Goal: Task Accomplishment & Management: Manage account settings

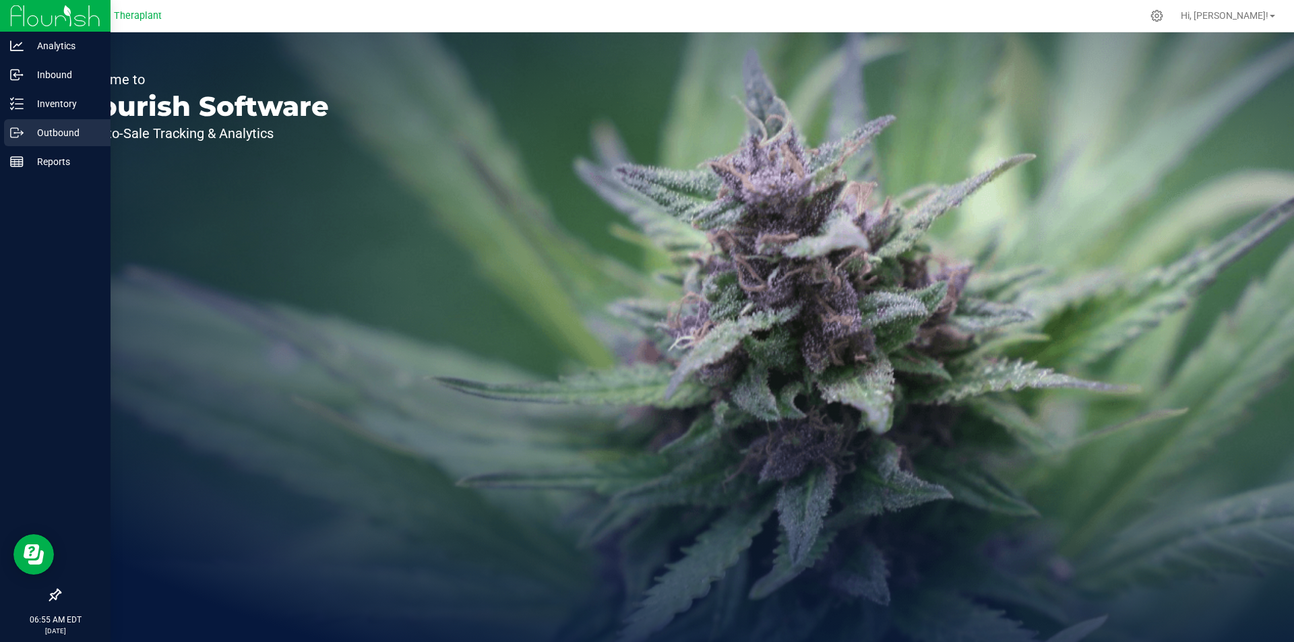
click at [19, 133] on line at bounding box center [18, 133] width 7 height 0
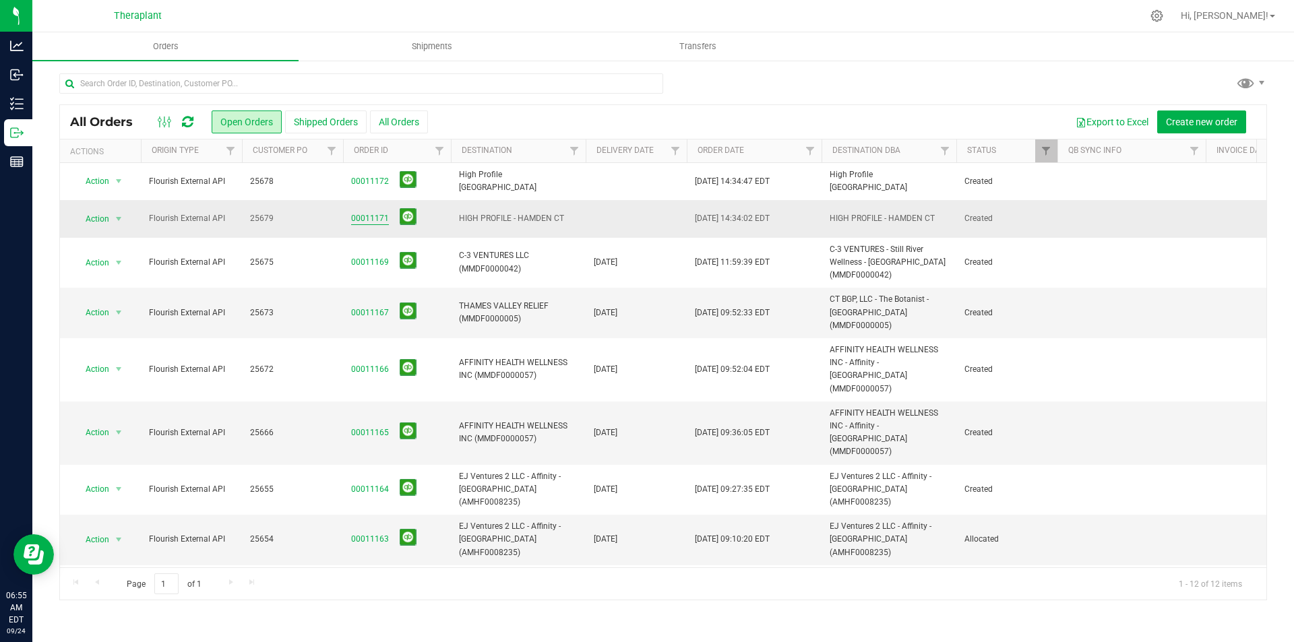
click at [367, 215] on link "00011171" at bounding box center [370, 218] width 38 height 13
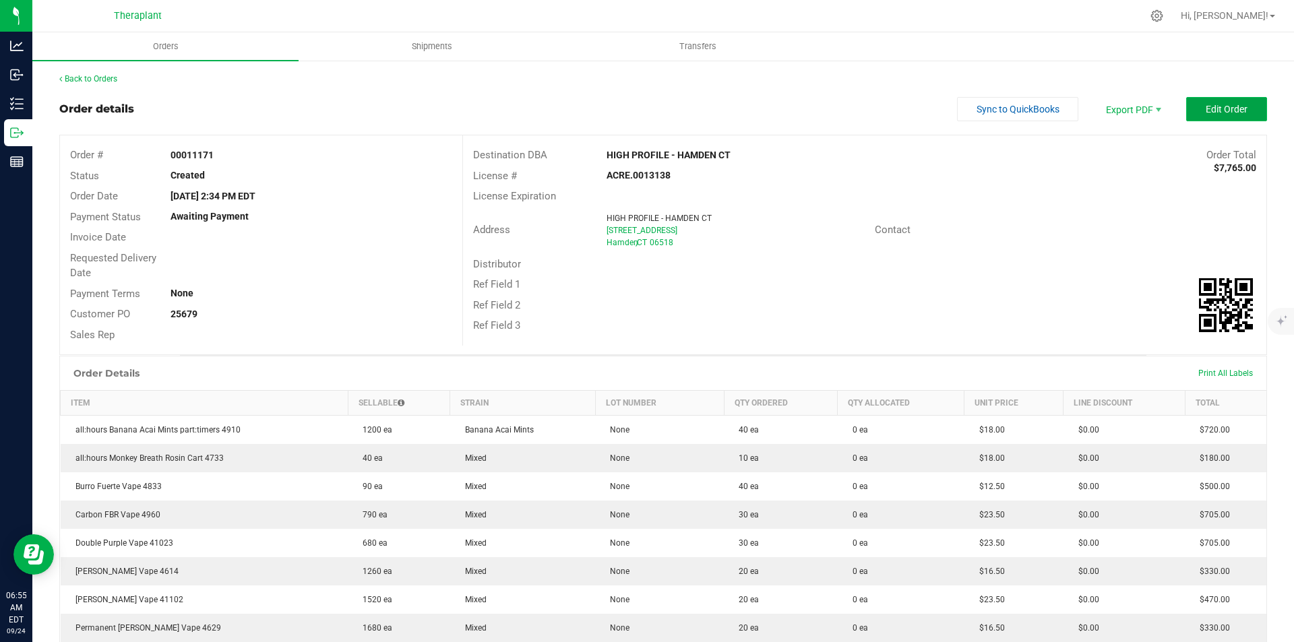
click at [1239, 106] on button "Edit Order" at bounding box center [1226, 109] width 81 height 24
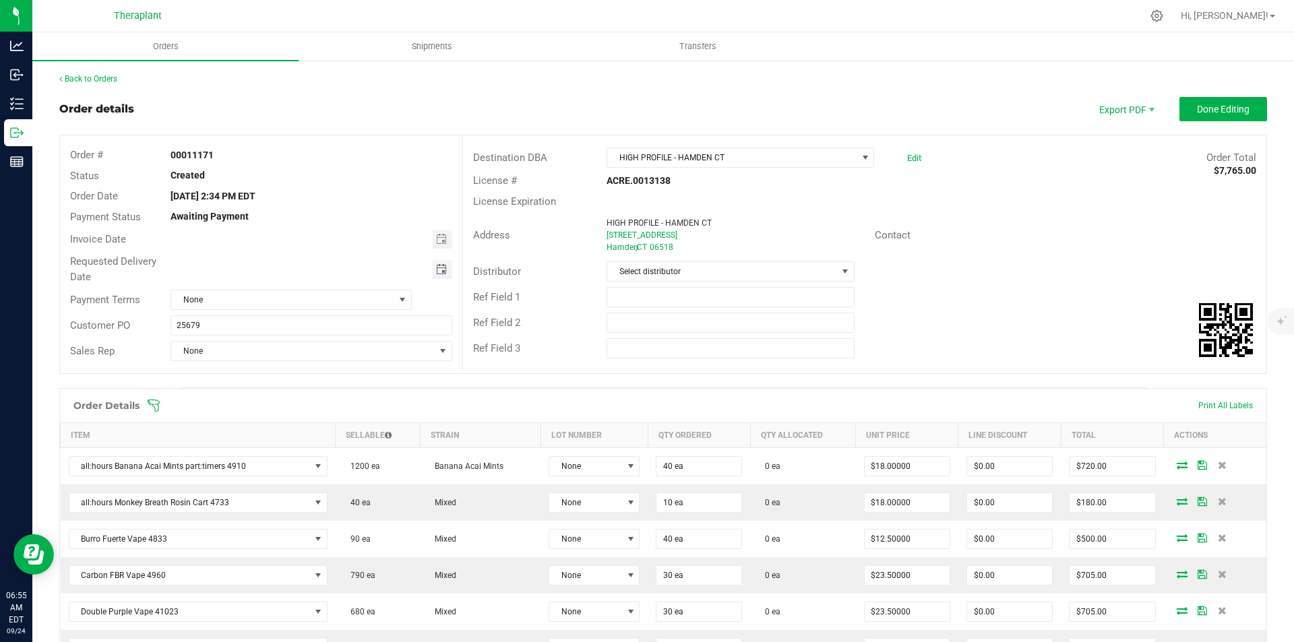
click at [439, 268] on span "Toggle calendar" at bounding box center [441, 269] width 11 height 11
click at [311, 399] on span "25" at bounding box center [310, 402] width 20 height 21
type input "[DATE]"
click at [1203, 111] on span "Done Editing" at bounding box center [1223, 109] width 53 height 11
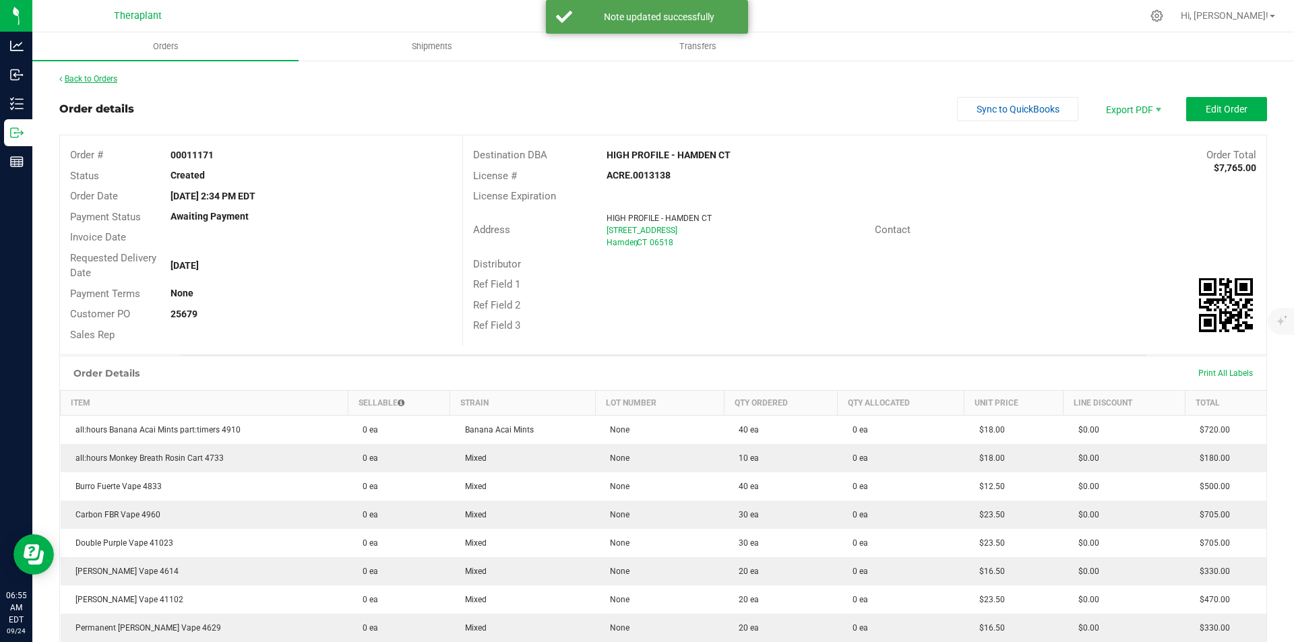
click at [108, 77] on link "Back to Orders" at bounding box center [88, 78] width 58 height 9
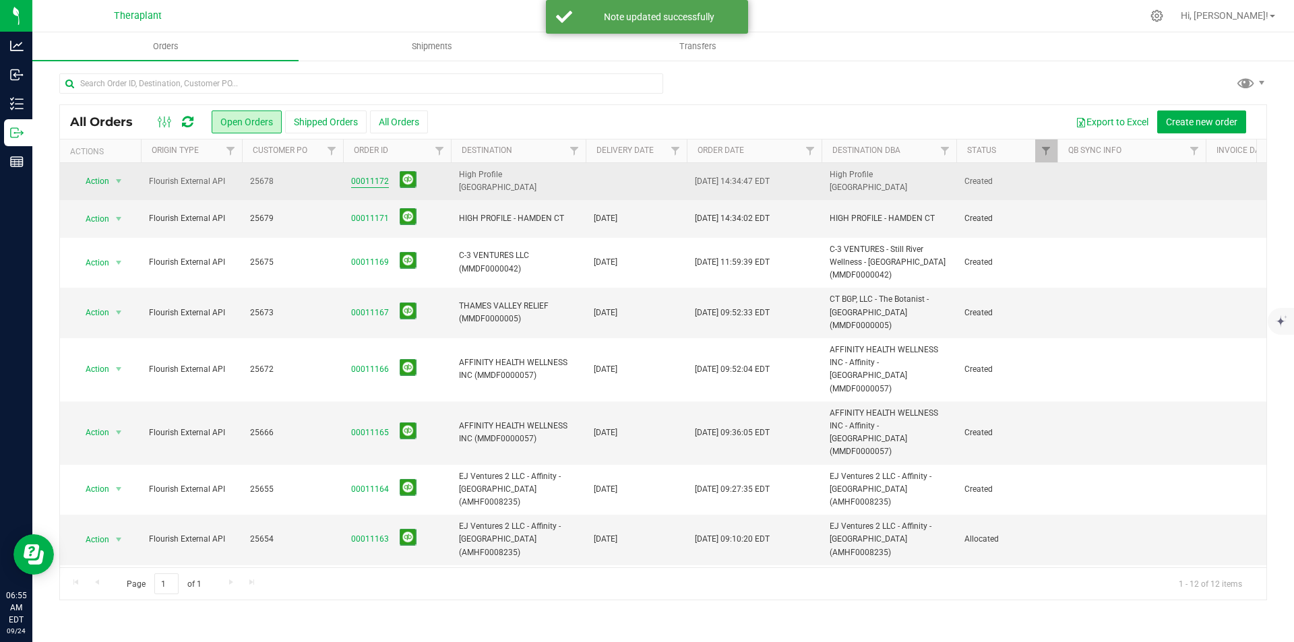
click at [366, 181] on link "00011172" at bounding box center [370, 181] width 38 height 13
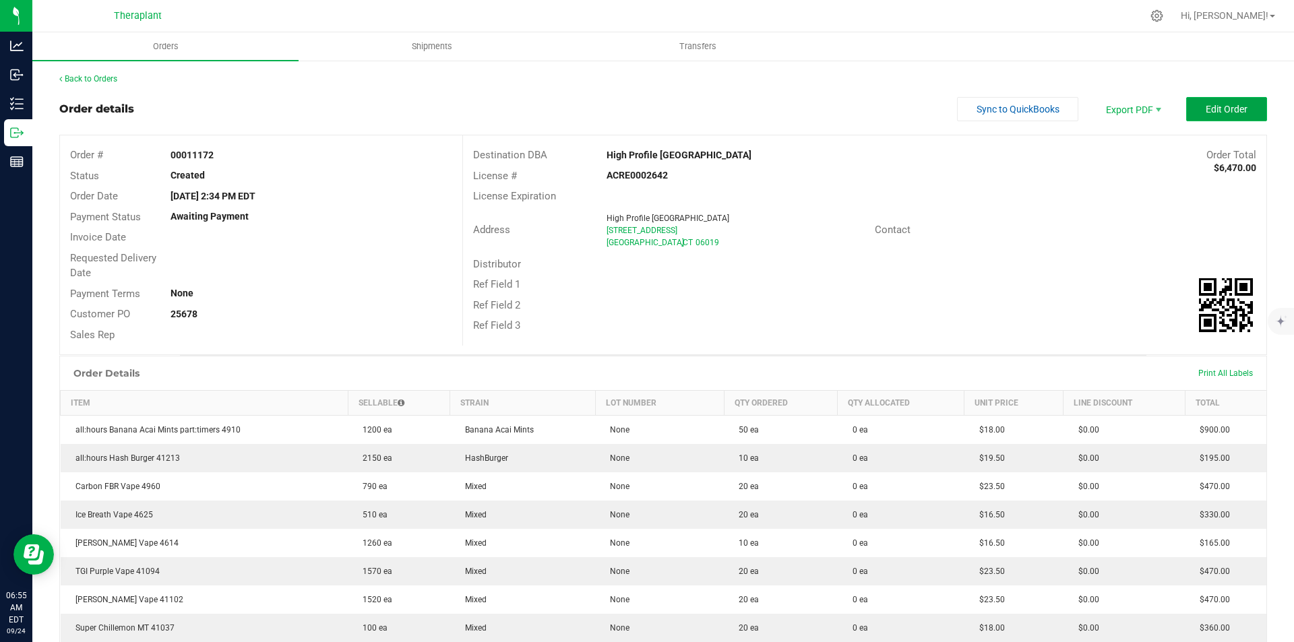
click at [1206, 112] on span "Edit Order" at bounding box center [1227, 109] width 42 height 11
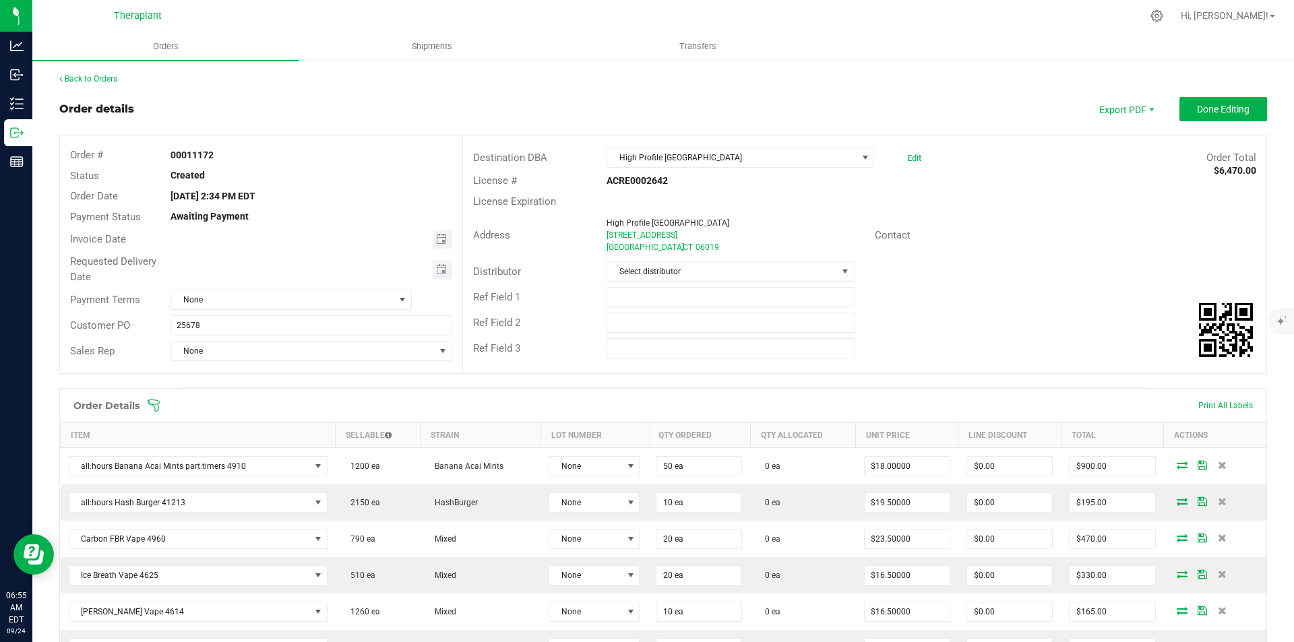
click at [433, 260] on span "Toggle calendar" at bounding box center [443, 269] width 20 height 19
click at [315, 404] on span "25" at bounding box center [310, 402] width 20 height 21
type input "[DATE]"
click at [1206, 112] on span "Done Editing" at bounding box center [1223, 109] width 53 height 11
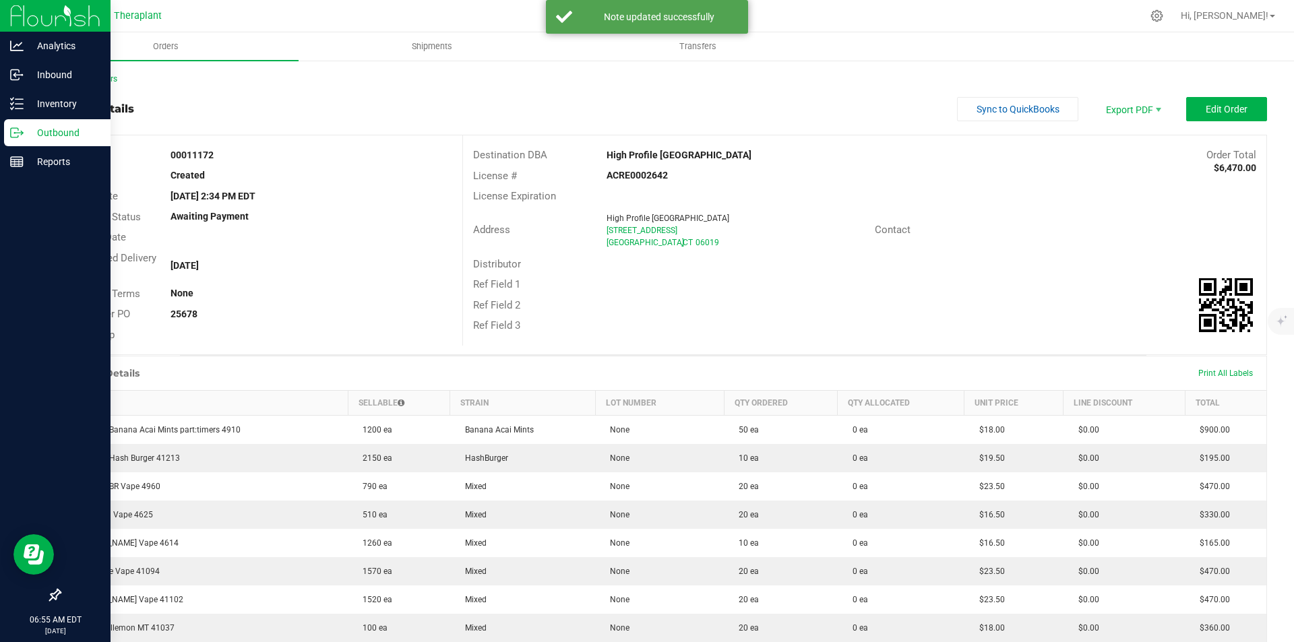
click at [65, 134] on p "Outbound" at bounding box center [64, 133] width 81 height 16
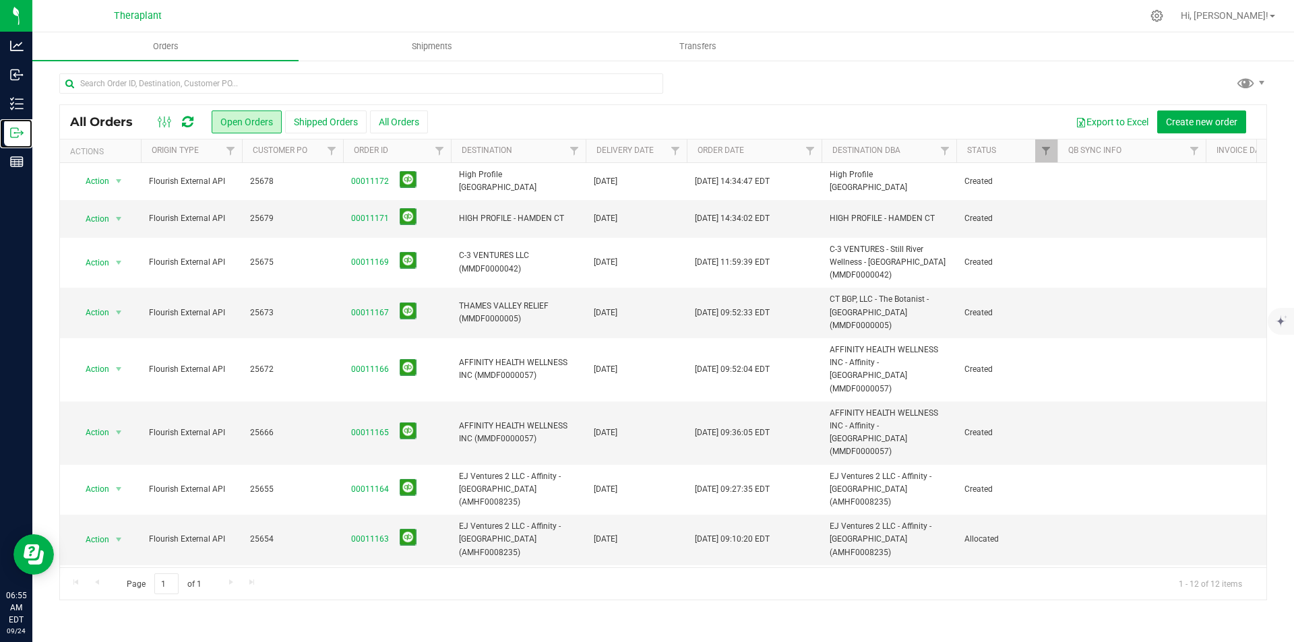
click at [684, 150] on div at bounding box center [687, 151] width 6 height 24
click at [678, 151] on span "Filter" at bounding box center [675, 151] width 11 height 11
click at [798, 243] on div "Show items with value that: Equal to Equal to Is after Is before Filter Clear" at bounding box center [741, 224] width 155 height 124
click at [800, 236] on span "select" at bounding box center [800, 232] width 11 height 11
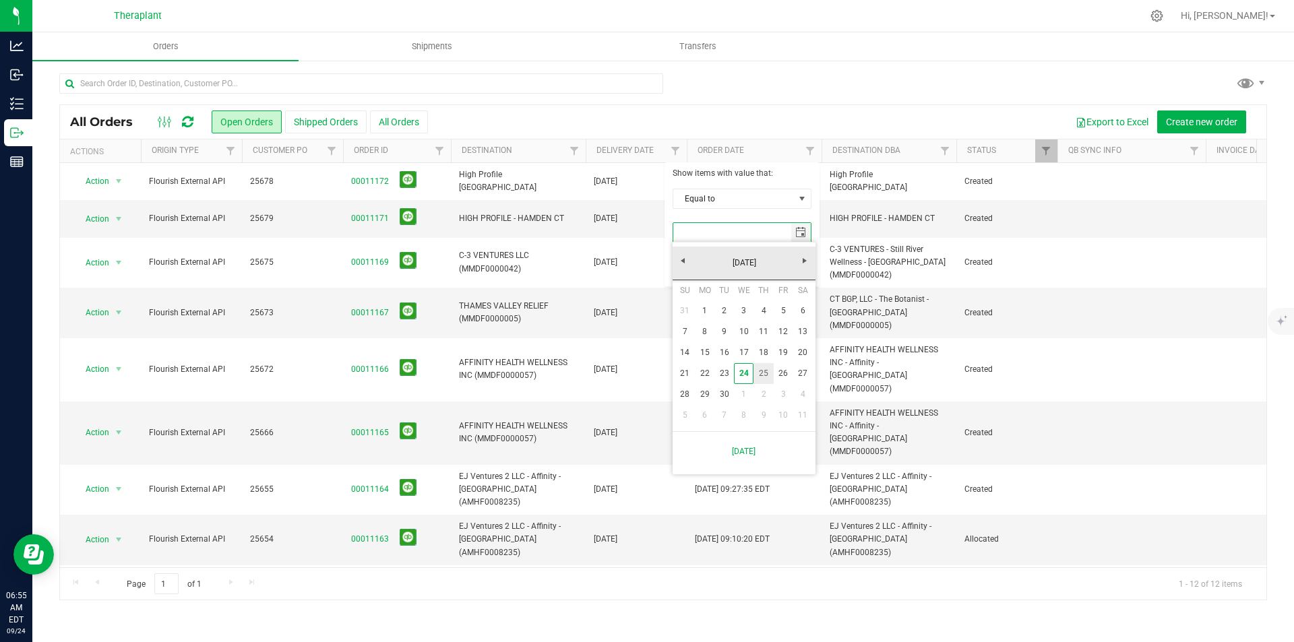
click at [758, 377] on link "25" at bounding box center [763, 373] width 20 height 21
type input "[DATE]"
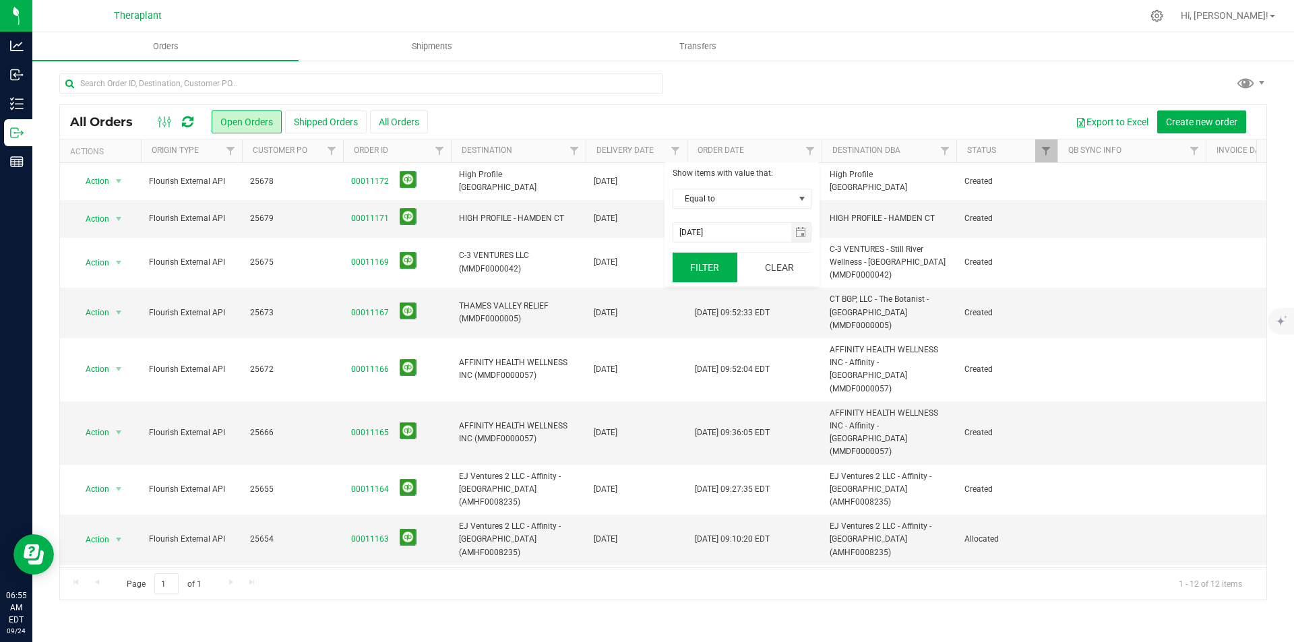
click at [697, 272] on button "Filter" at bounding box center [705, 268] width 65 height 30
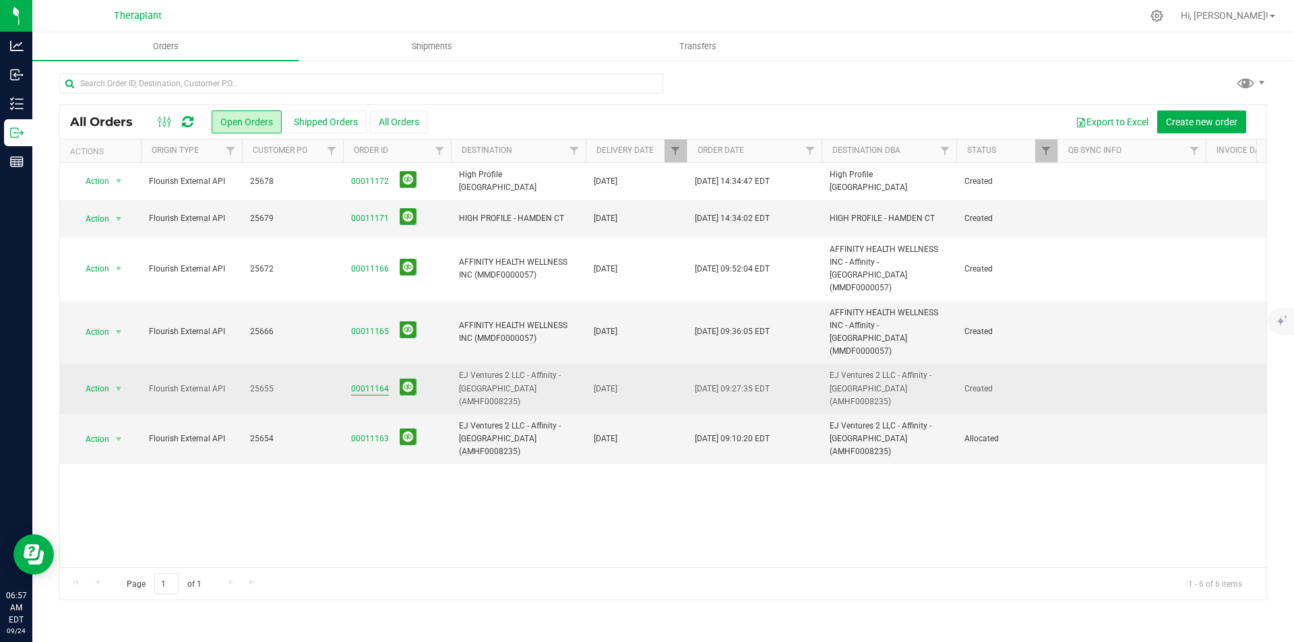
click at [374, 383] on link "00011164" at bounding box center [370, 389] width 38 height 13
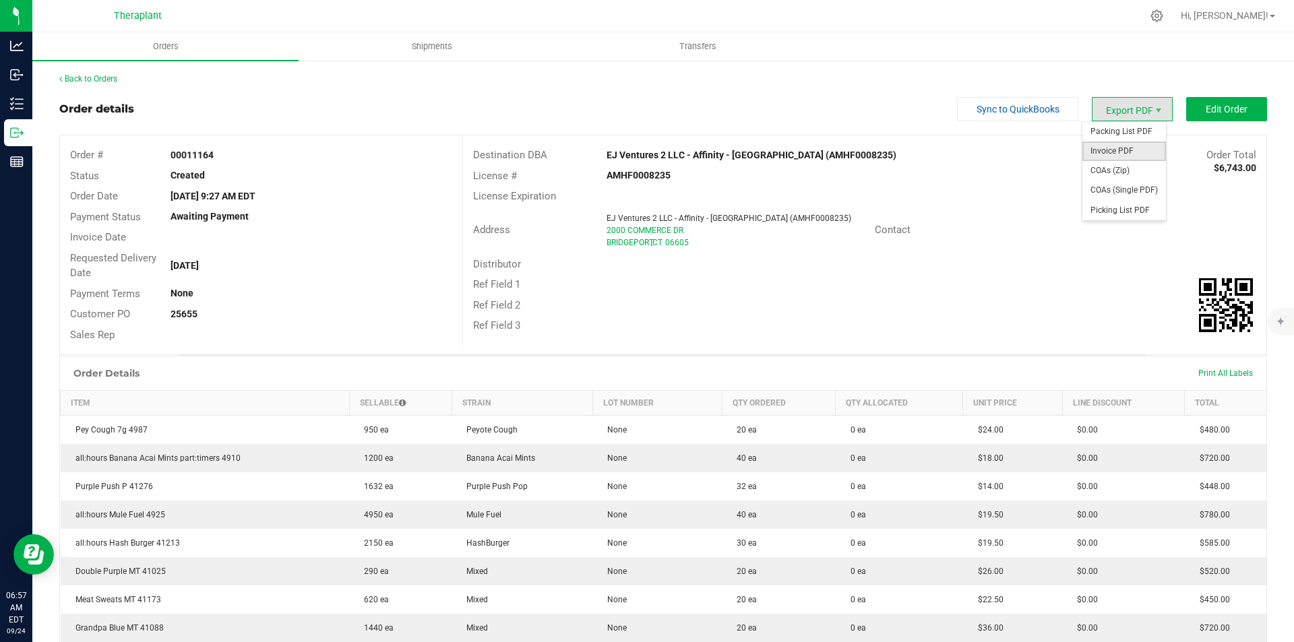
click at [1119, 146] on span "Invoice PDF" at bounding box center [1124, 152] width 84 height 20
click at [94, 77] on link "Back to Orders" at bounding box center [88, 78] width 58 height 9
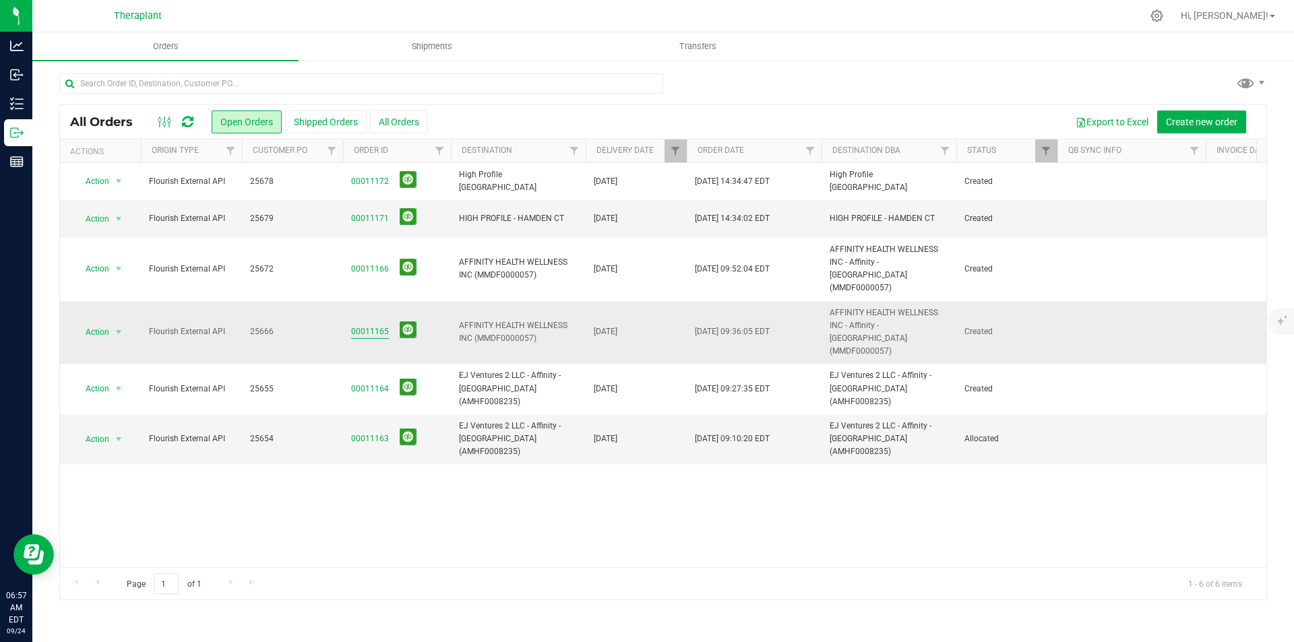
click at [374, 325] on link "00011165" at bounding box center [370, 331] width 38 height 13
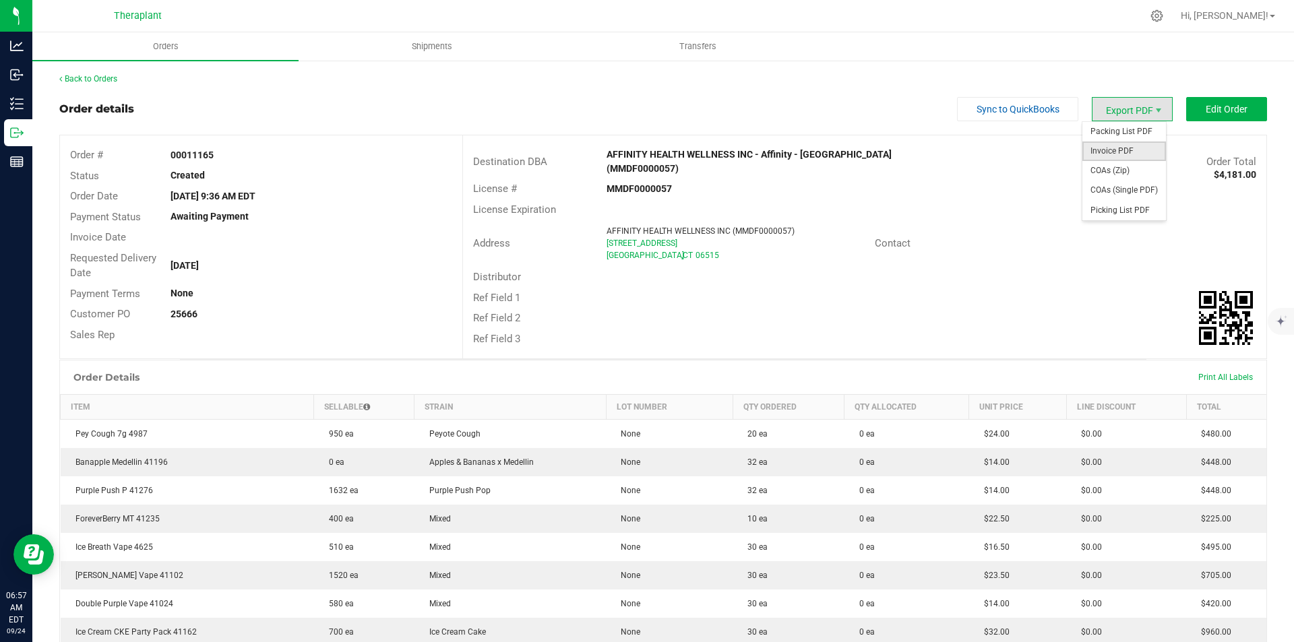
click at [1133, 148] on span "Invoice PDF" at bounding box center [1124, 152] width 84 height 20
click at [115, 76] on link "Back to Orders" at bounding box center [88, 78] width 58 height 9
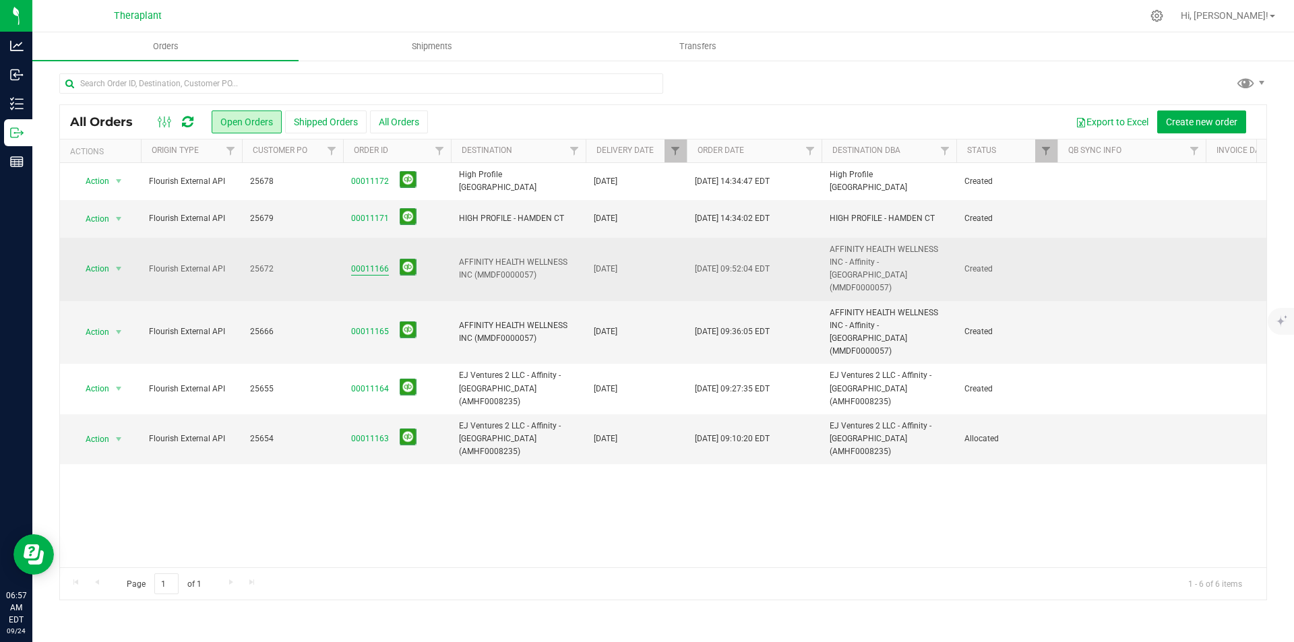
click at [370, 263] on link "00011166" at bounding box center [370, 269] width 38 height 13
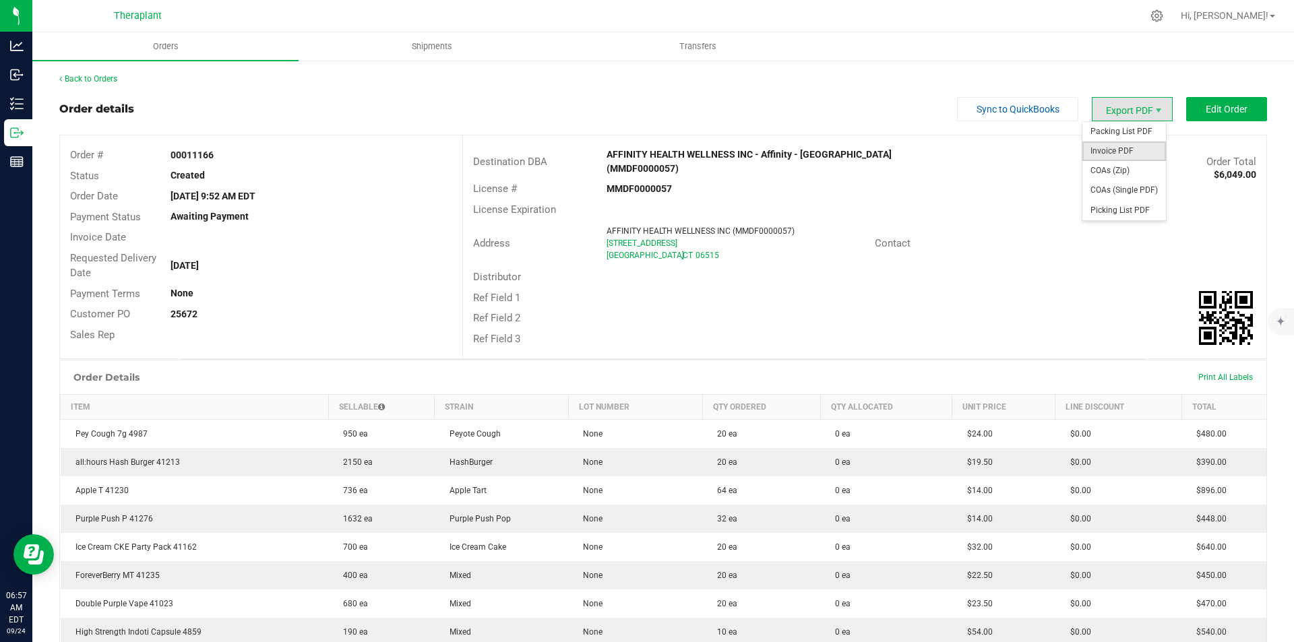
click at [1128, 148] on span "Invoice PDF" at bounding box center [1124, 152] width 84 height 20
click at [100, 80] on link "Back to Orders" at bounding box center [88, 78] width 58 height 9
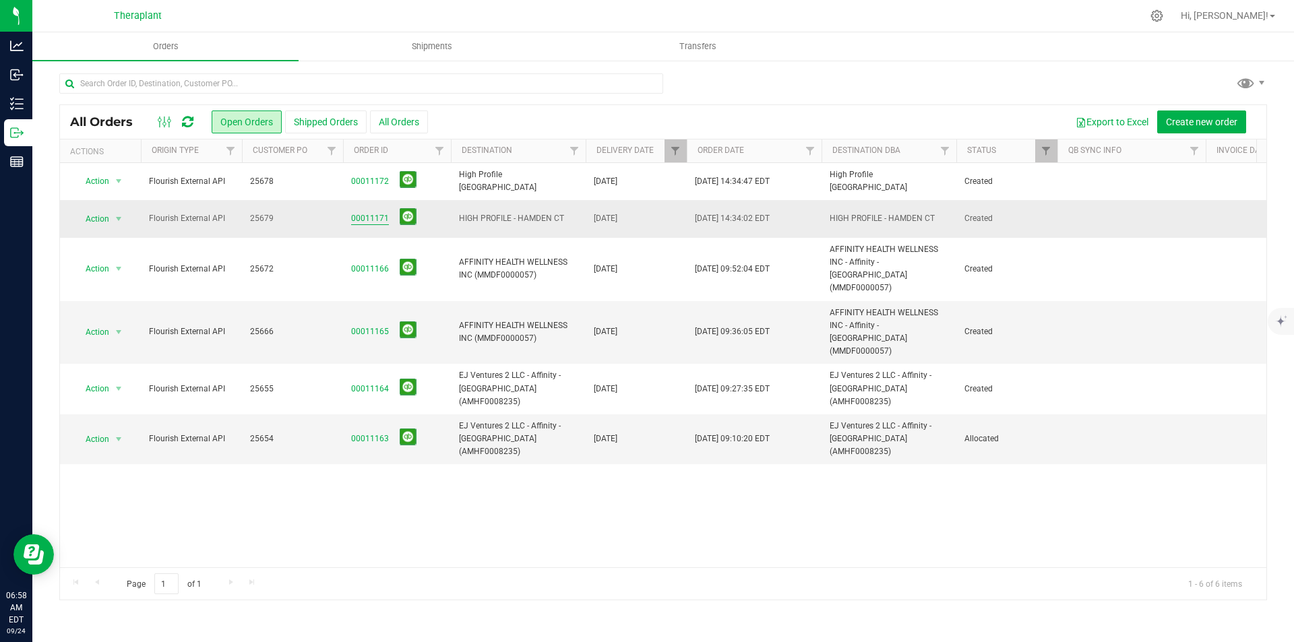
click at [369, 219] on link "00011171" at bounding box center [370, 218] width 38 height 13
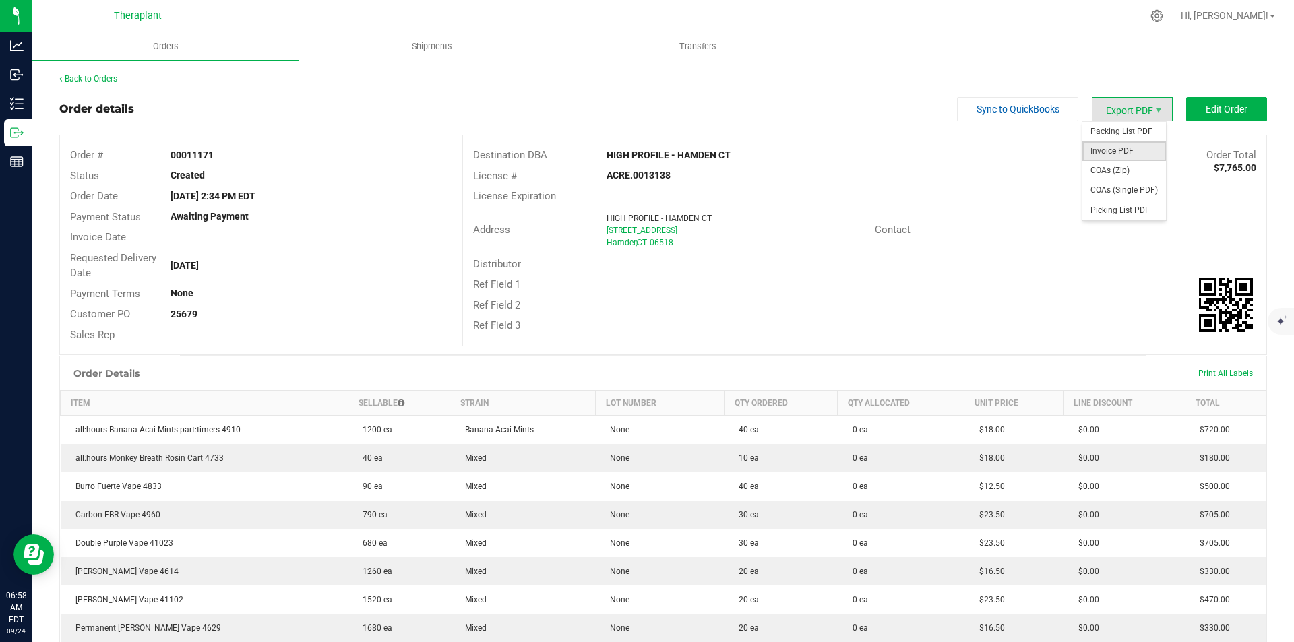
click at [1128, 151] on span "Invoice PDF" at bounding box center [1124, 152] width 84 height 20
click at [71, 81] on link "Back to Orders" at bounding box center [88, 78] width 58 height 9
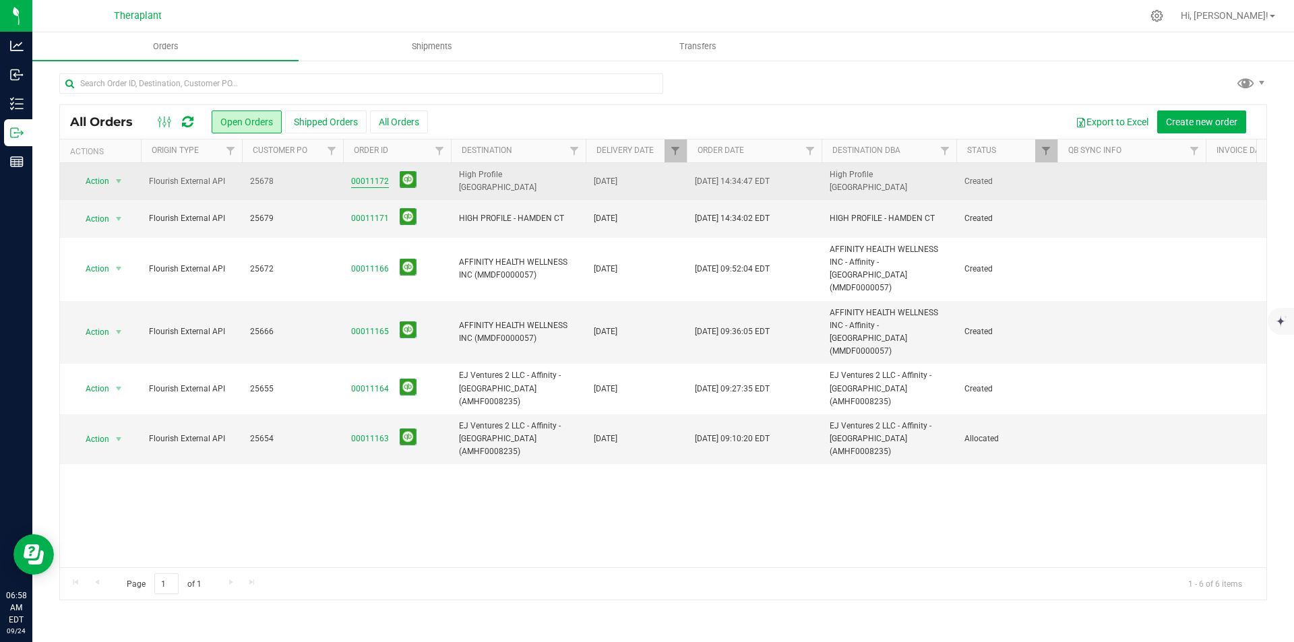
click at [357, 185] on link "00011172" at bounding box center [370, 181] width 38 height 13
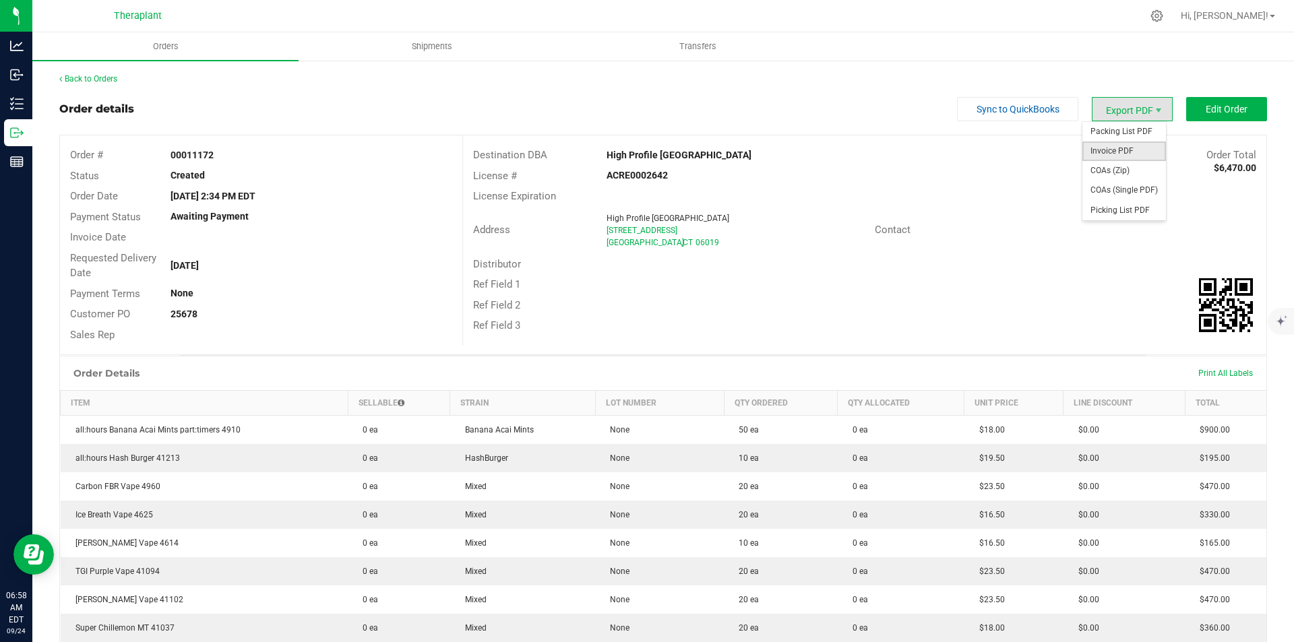
click at [1133, 146] on span "Invoice PDF" at bounding box center [1124, 152] width 84 height 20
click at [94, 82] on link "Back to Orders" at bounding box center [88, 78] width 58 height 9
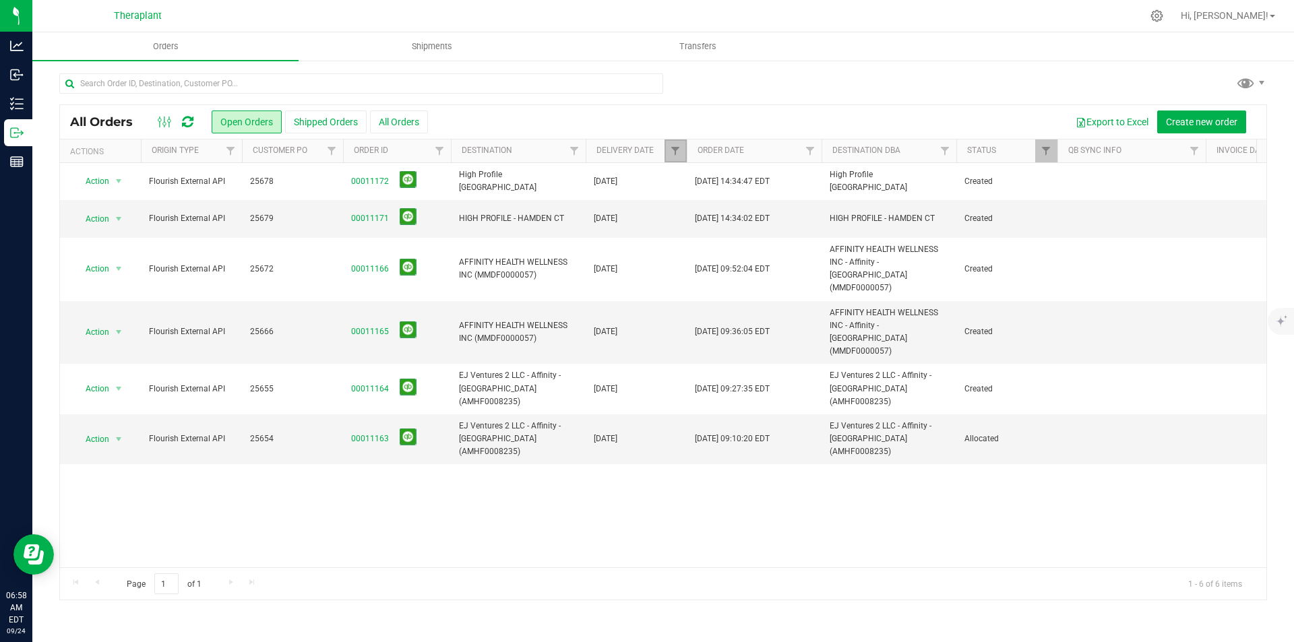
click at [669, 150] on link "Filter" at bounding box center [675, 150] width 22 height 23
click at [774, 270] on button "Clear" at bounding box center [779, 268] width 65 height 30
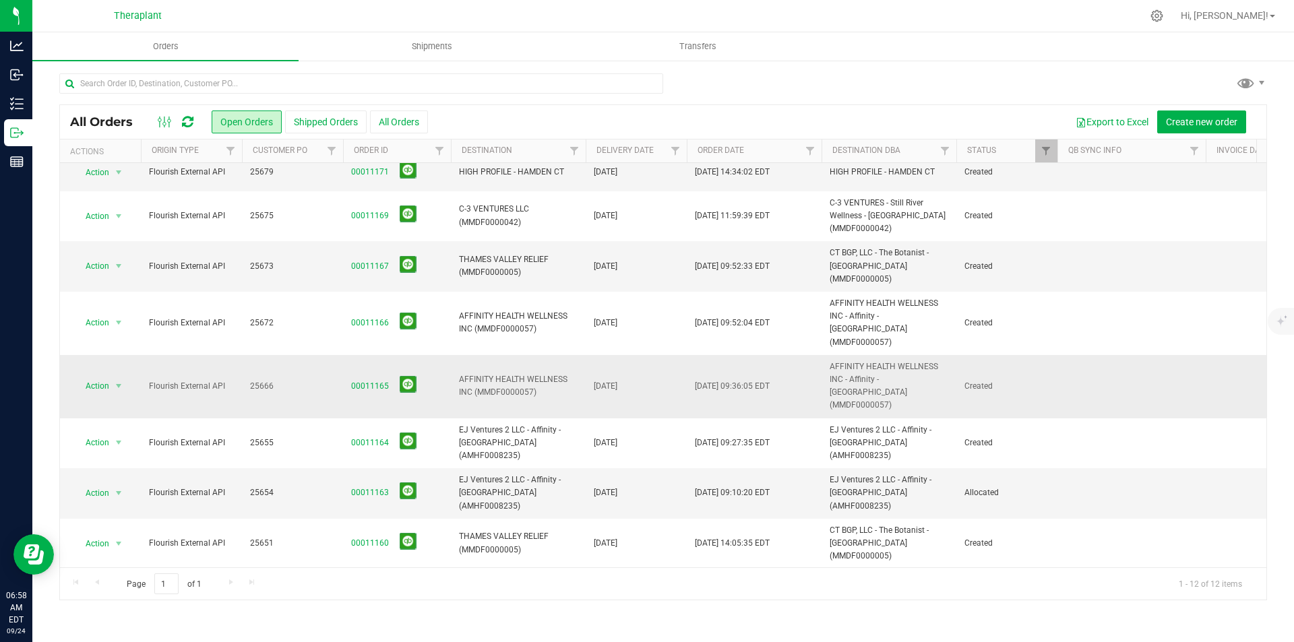
scroll to position [105, 0]
